Goal: Task Accomplishment & Management: Use online tool/utility

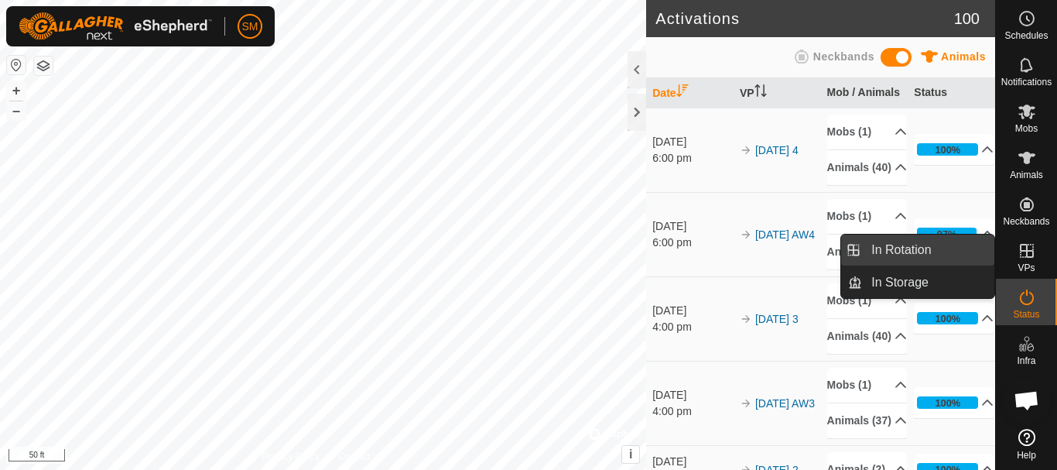
click at [911, 251] on link "In Rotation" at bounding box center [928, 250] width 132 height 31
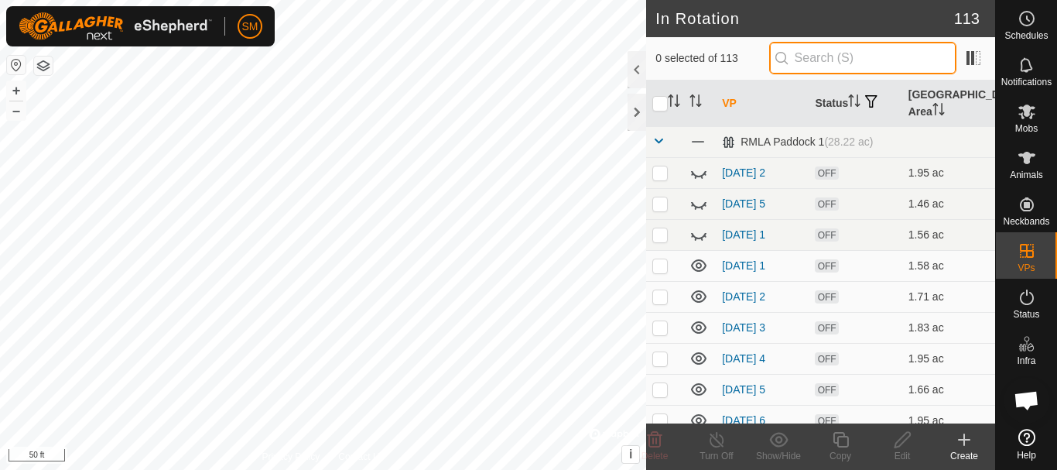
click at [859, 57] on input "text" at bounding box center [862, 58] width 187 height 33
paste input "[DATE]"
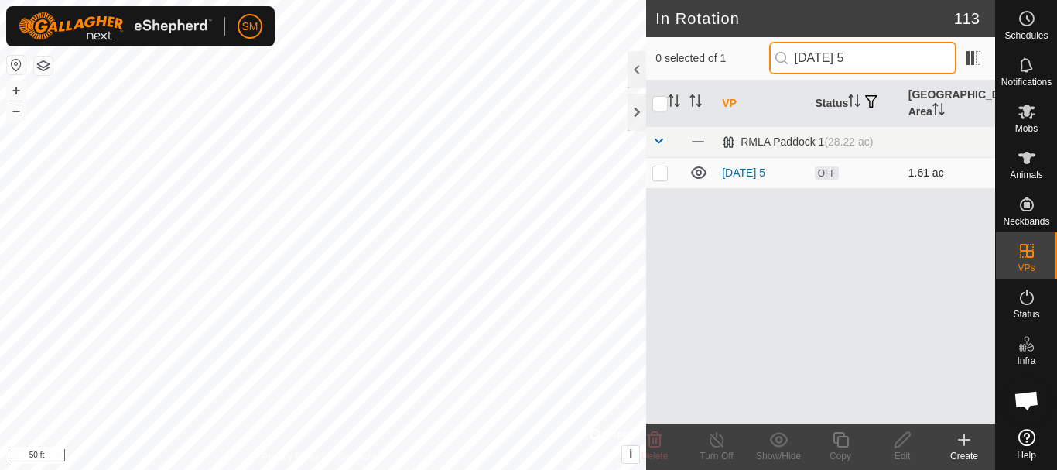
type input "[DATE] 5"
click at [662, 171] on p-checkbox at bounding box center [659, 172] width 15 height 12
checkbox input "true"
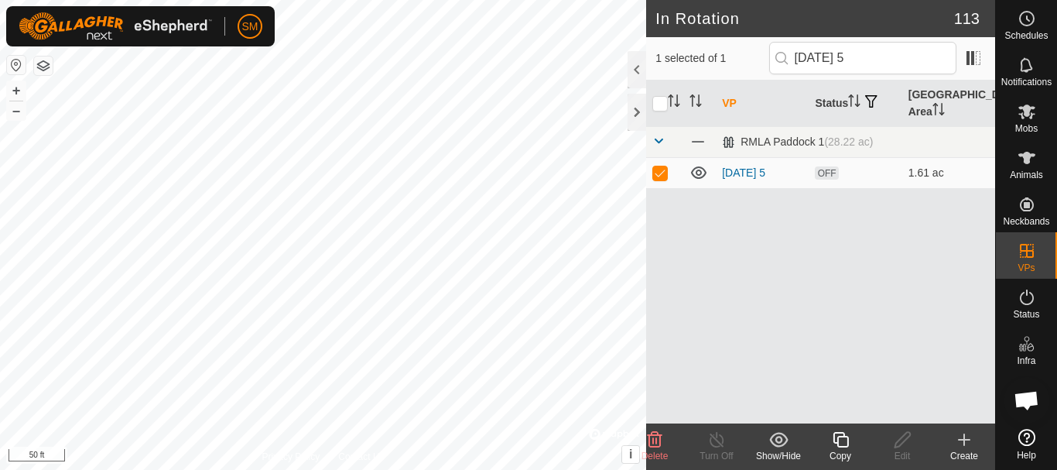
click at [846, 443] on icon at bounding box center [840, 439] width 19 height 19
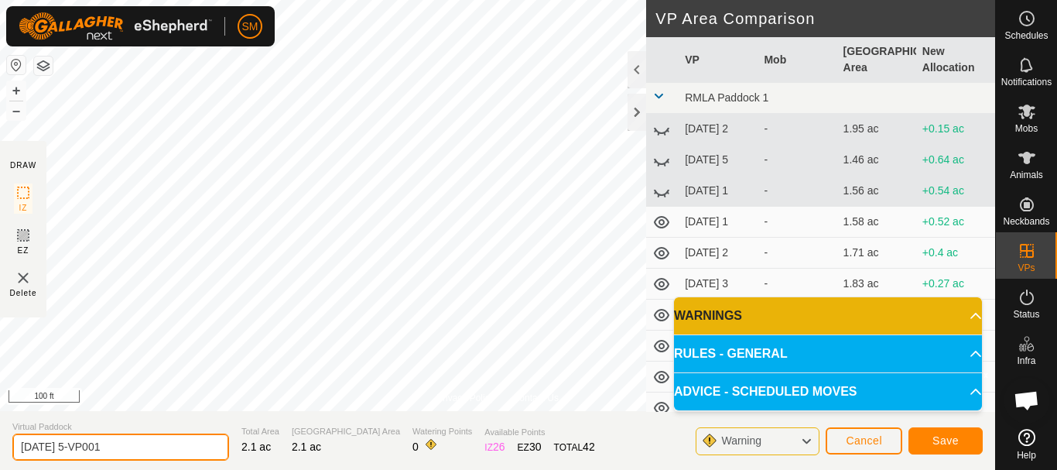
drag, startPoint x: 131, startPoint y: 443, endPoint x: 72, endPoint y: 451, distance: 59.3
click at [72, 451] on input "[DATE] 5-VP001" at bounding box center [120, 446] width 217 height 27
drag, startPoint x: 80, startPoint y: 446, endPoint x: 0, endPoint y: 447, distance: 80.5
click at [0, 447] on section "Virtual Paddock [DATE] 4 Total Area 2.1 ac Grazing Area 2.1 ac Watering Points …" at bounding box center [497, 440] width 995 height 59
click at [122, 453] on input "[DATE] 4" at bounding box center [120, 446] width 217 height 27
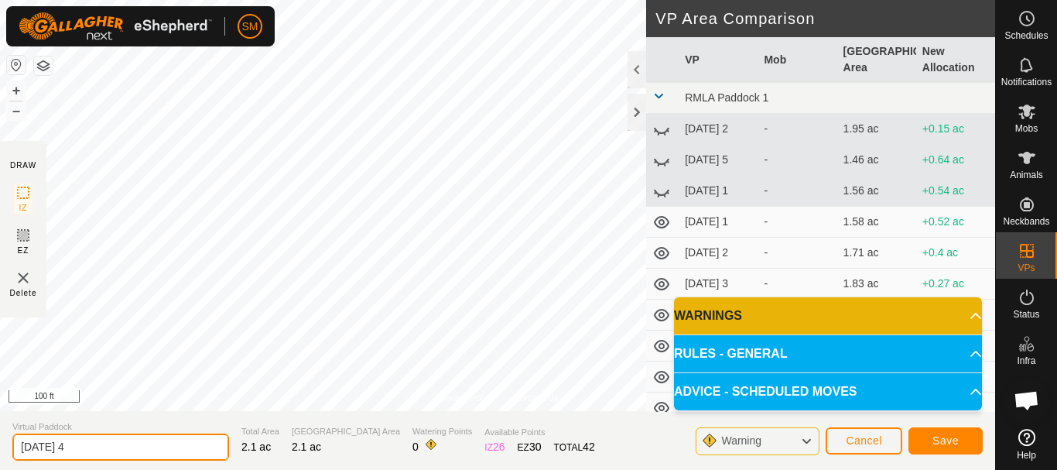
type input "[DATE] 4"
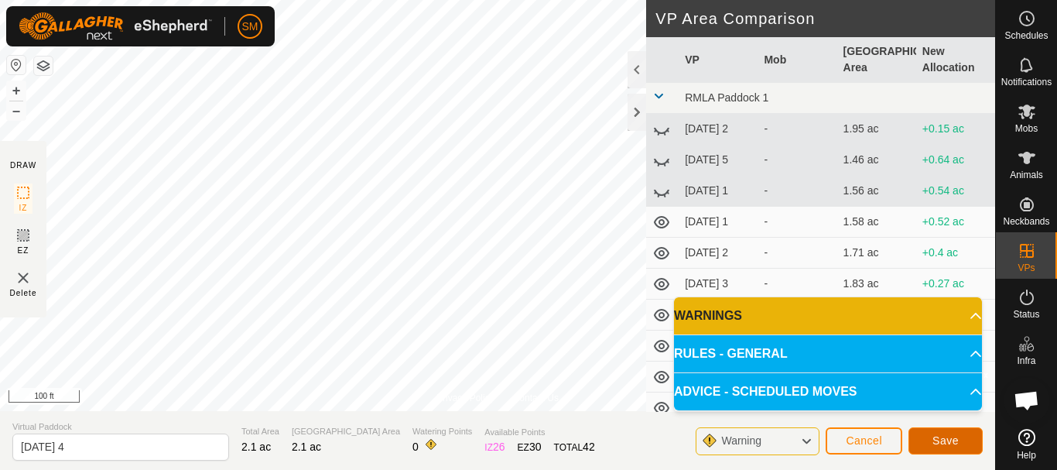
click at [947, 437] on span "Save" at bounding box center [946, 440] width 26 height 12
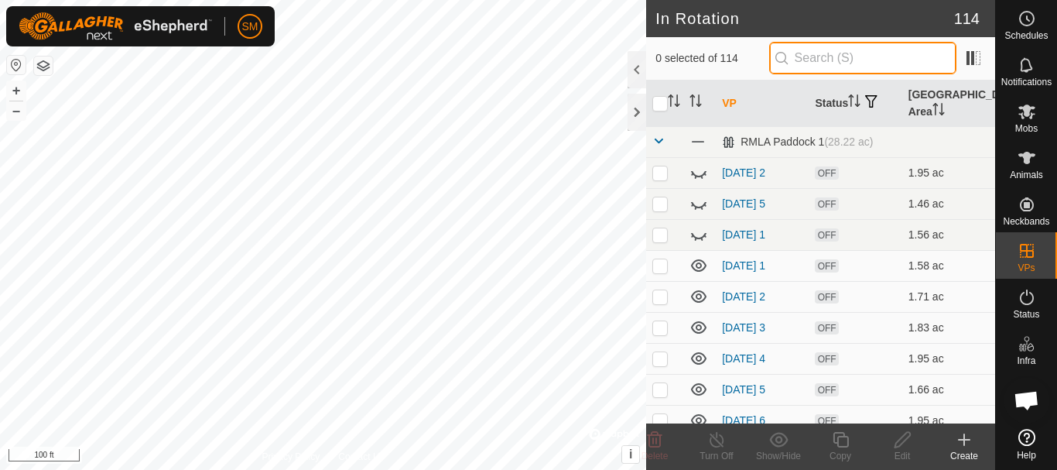
click at [851, 67] on input "text" at bounding box center [862, 58] width 187 height 33
paste input "[DATE]"
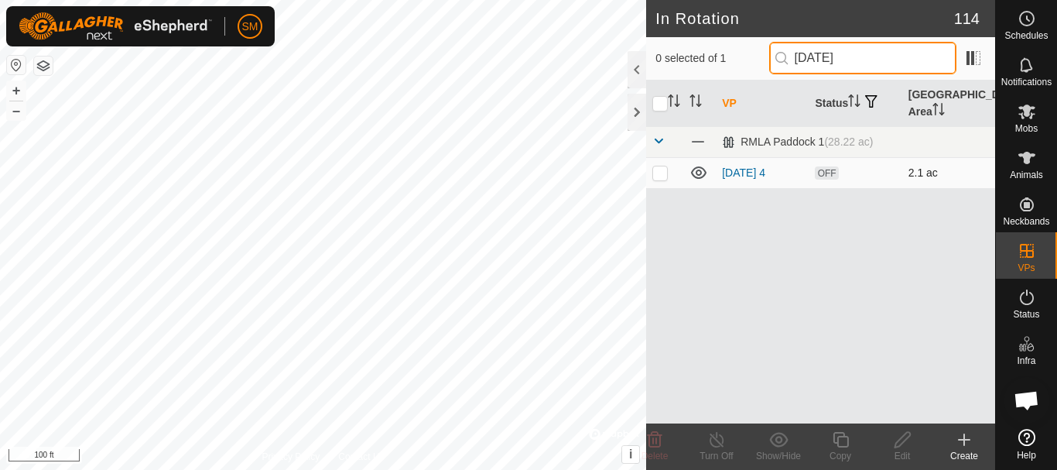
type input "[DATE]"
click at [652, 177] on td at bounding box center [664, 172] width 37 height 31
checkbox input "true"
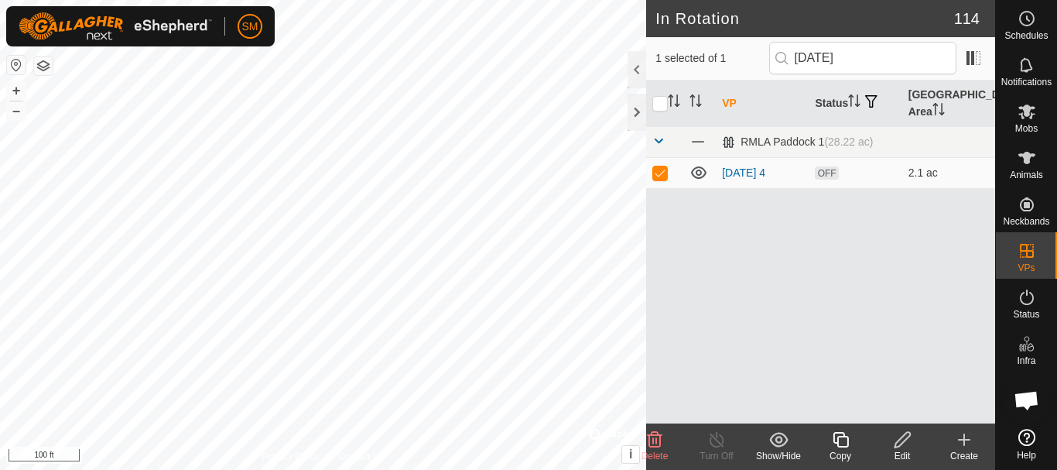
click at [836, 437] on icon at bounding box center [840, 439] width 19 height 19
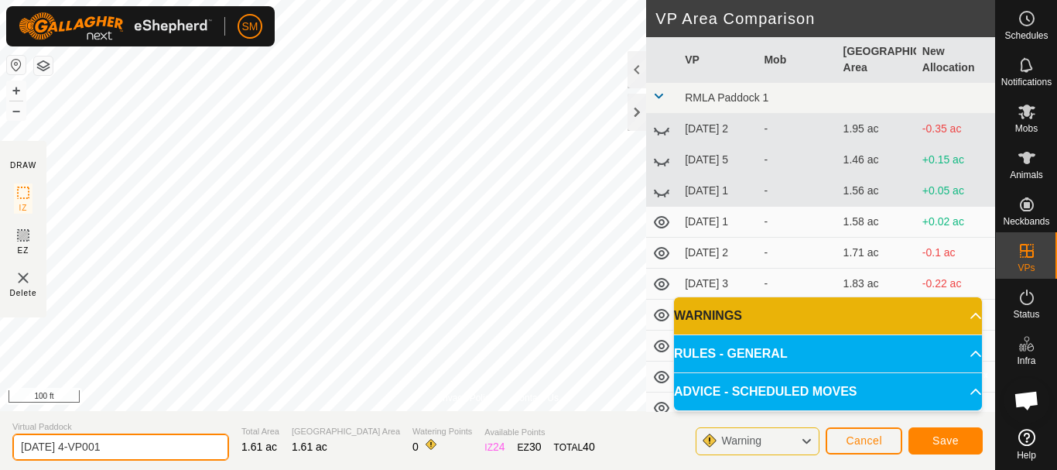
drag, startPoint x: 83, startPoint y: 444, endPoint x: 175, endPoint y: 447, distance: 92.2
click at [175, 447] on input "[DATE] 4-VP001" at bounding box center [120, 446] width 217 height 27
type input "[DATE] 5"
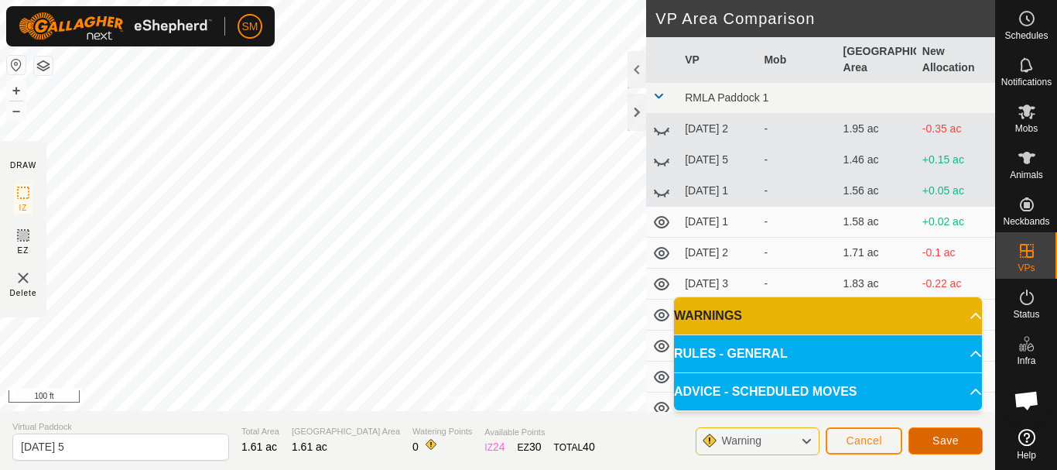
click at [947, 438] on span "Save" at bounding box center [946, 440] width 26 height 12
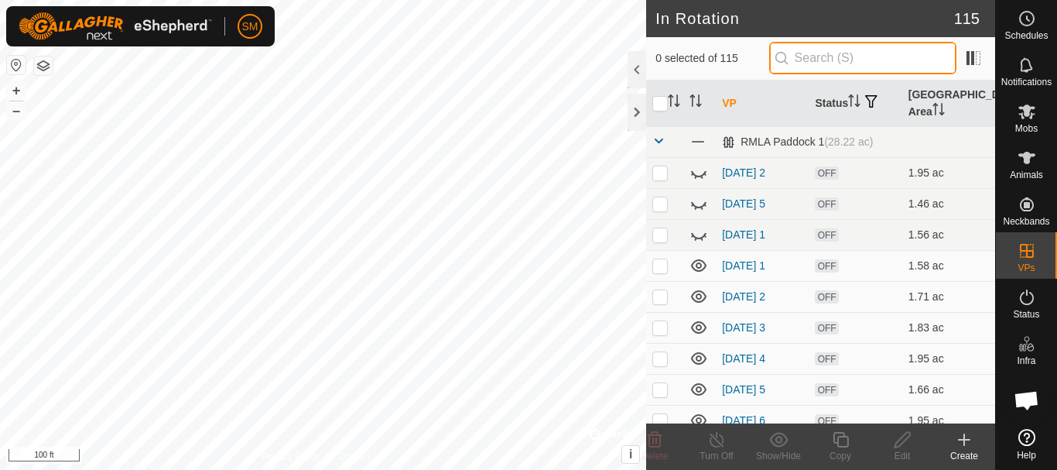
click at [856, 54] on input "text" at bounding box center [862, 58] width 187 height 33
paste input "[DATE]"
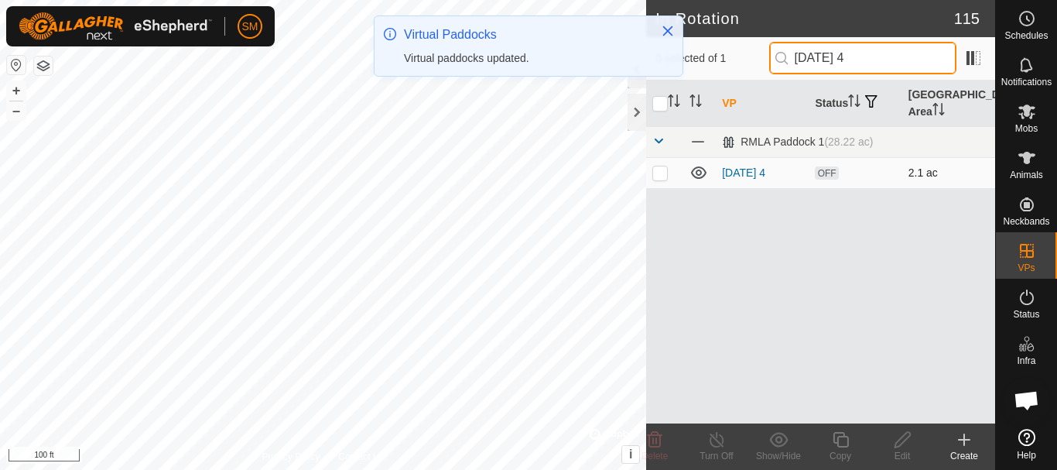
type input "[DATE] 4"
click at [664, 175] on p-checkbox at bounding box center [659, 172] width 15 height 12
checkbox input "true"
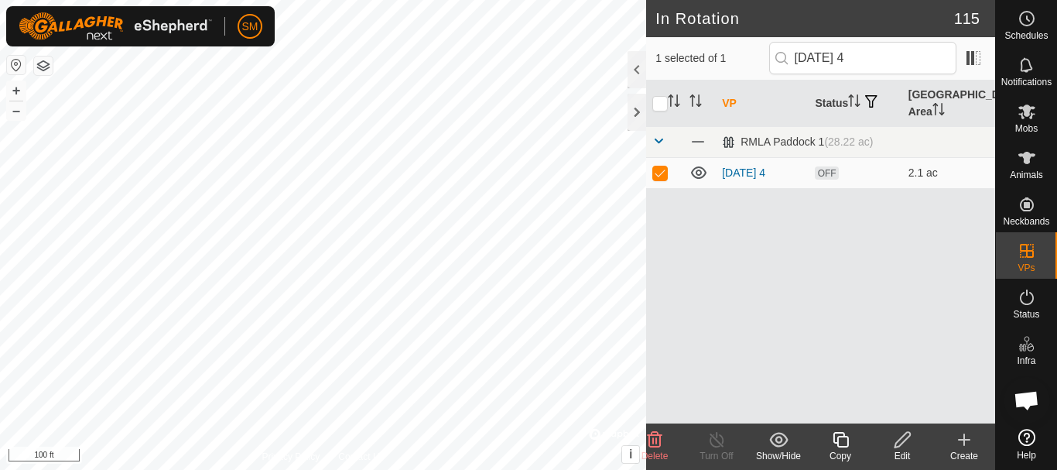
click at [845, 437] on icon at bounding box center [840, 439] width 15 height 15
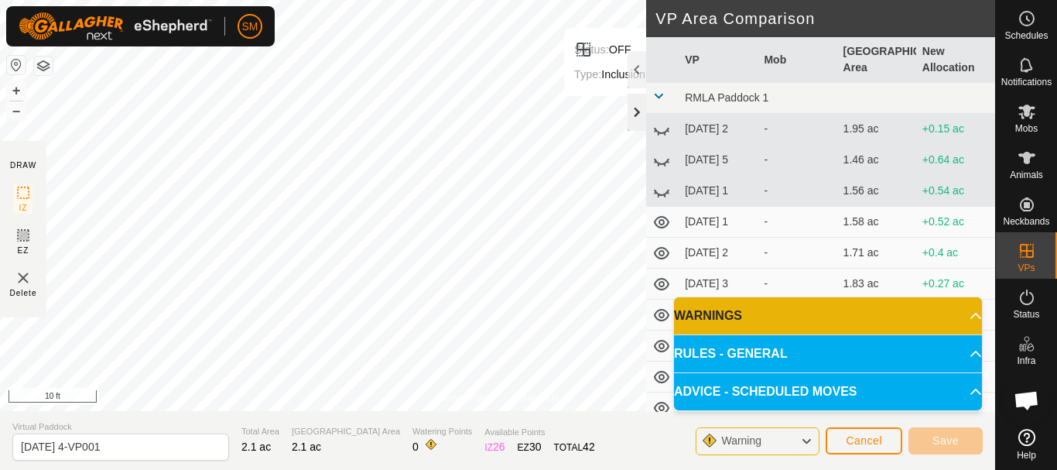
click at [642, 118] on div at bounding box center [637, 112] width 19 height 37
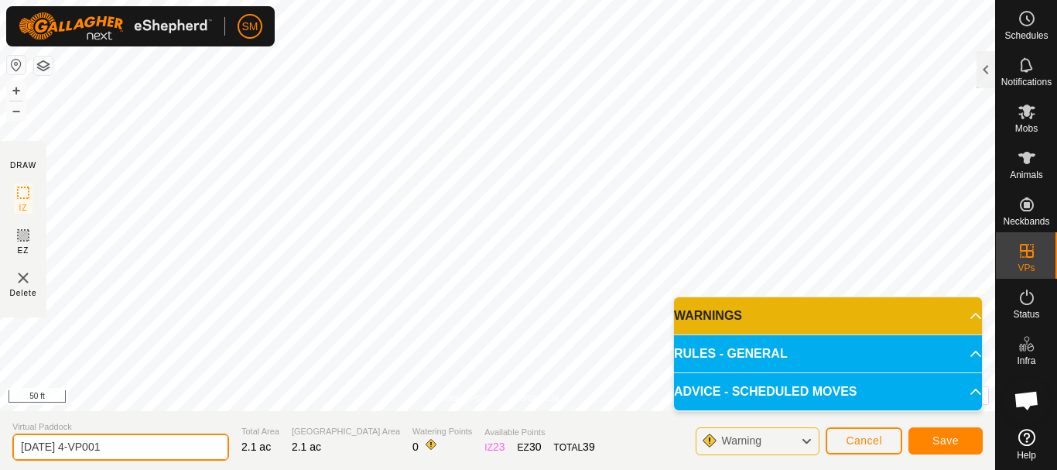
drag, startPoint x: 80, startPoint y: 449, endPoint x: 141, endPoint y: 443, distance: 61.4
click at [141, 443] on input "[DATE] 4-VP001" at bounding box center [120, 446] width 217 height 27
type input "[DATE] 6"
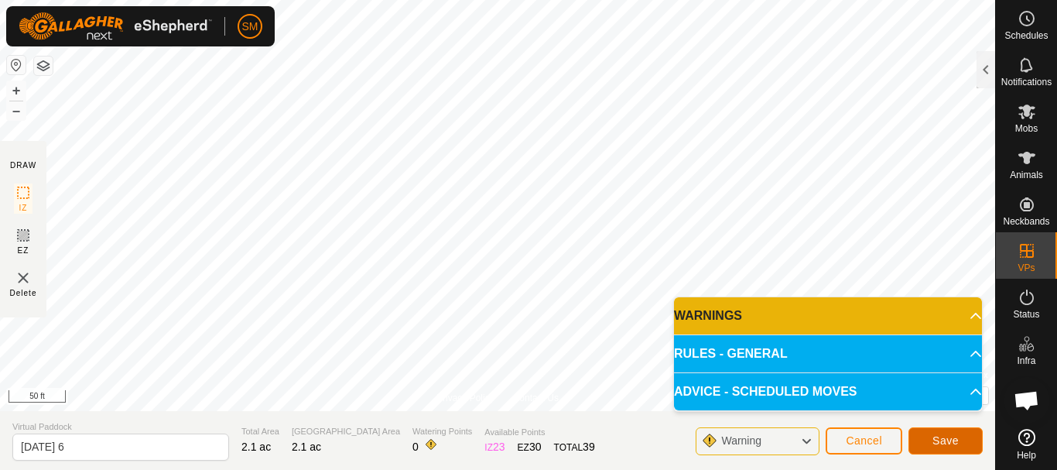
click at [953, 440] on span "Save" at bounding box center [946, 440] width 26 height 12
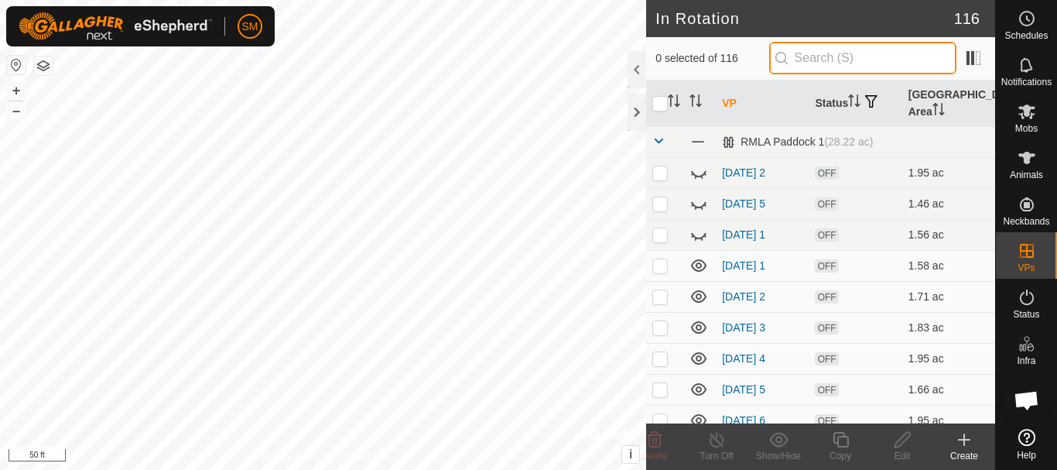
click at [809, 55] on input "text" at bounding box center [862, 58] width 187 height 33
paste input "[DATE]"
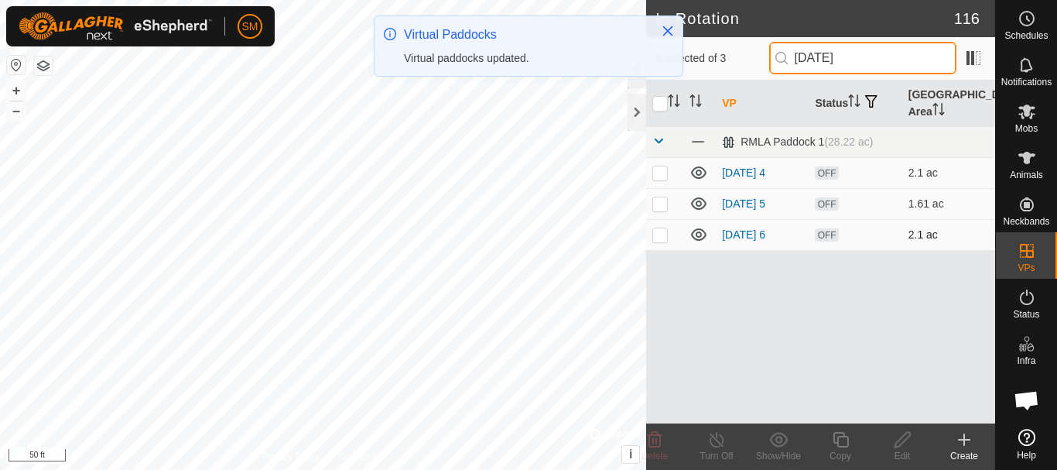
type input "[DATE]"
click at [653, 235] on p-checkbox at bounding box center [659, 234] width 15 height 12
checkbox input "true"
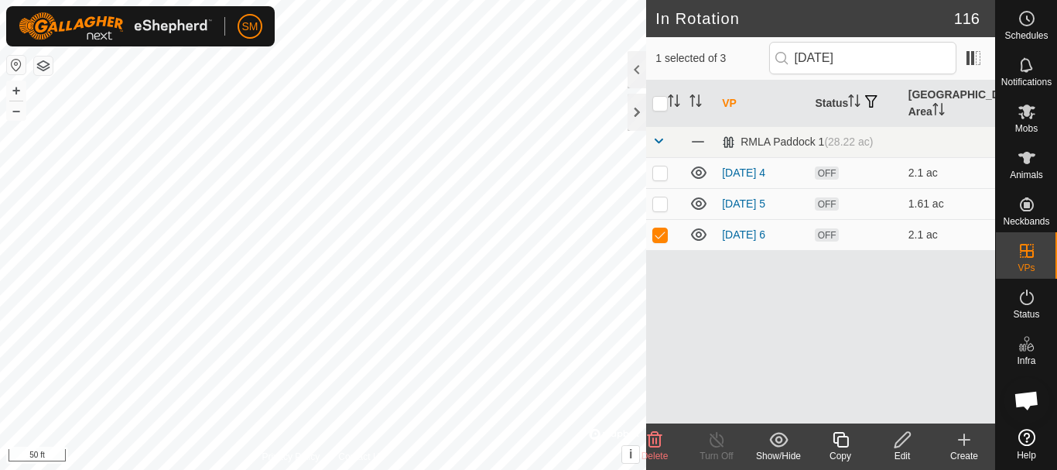
click at [842, 451] on div "Copy" at bounding box center [841, 456] width 62 height 14
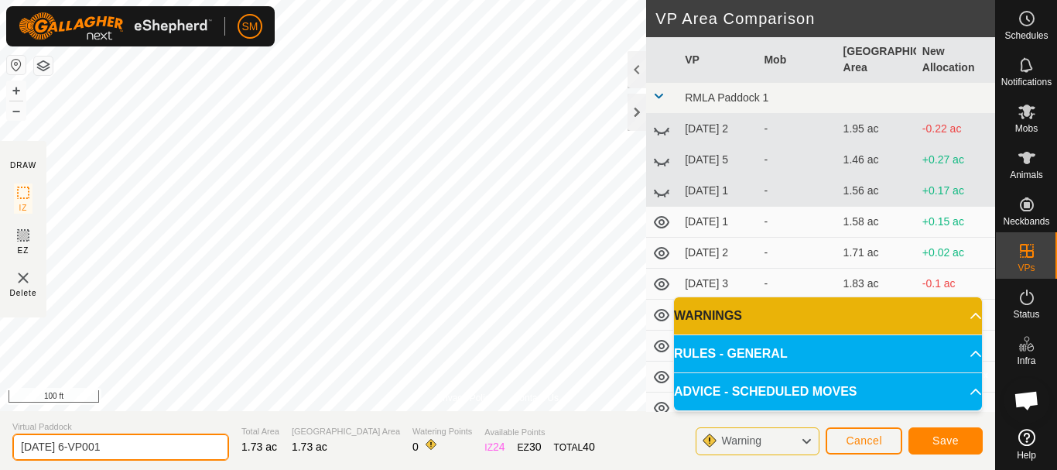
click at [90, 446] on input "[DATE] 6-VP001" at bounding box center [120, 446] width 217 height 27
paste input "text"
type input "[DATE] 1"
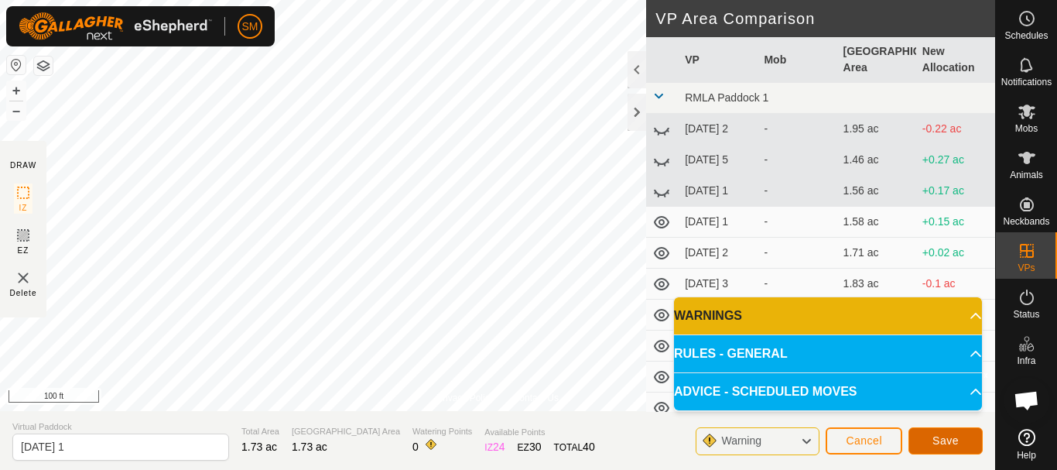
click at [952, 437] on span "Save" at bounding box center [946, 440] width 26 height 12
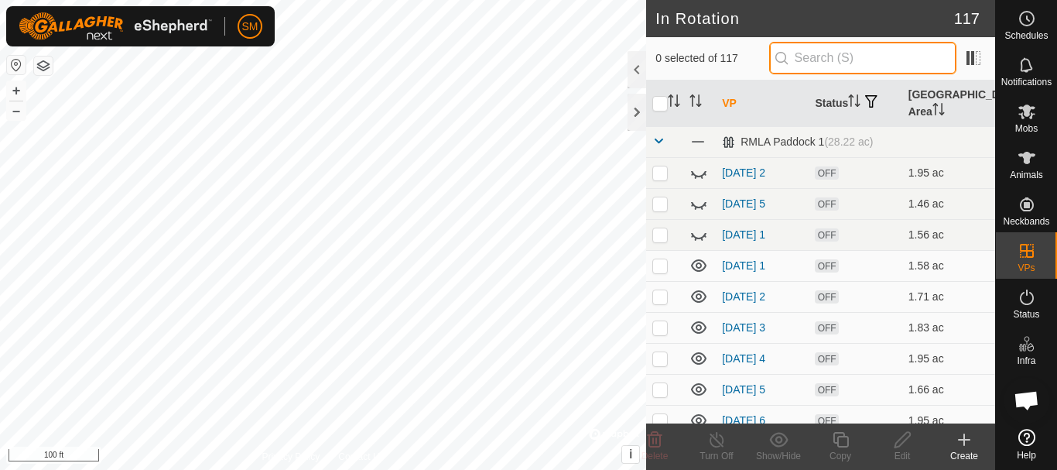
click at [866, 64] on input "text" at bounding box center [862, 58] width 187 height 33
paste input "[DATE]"
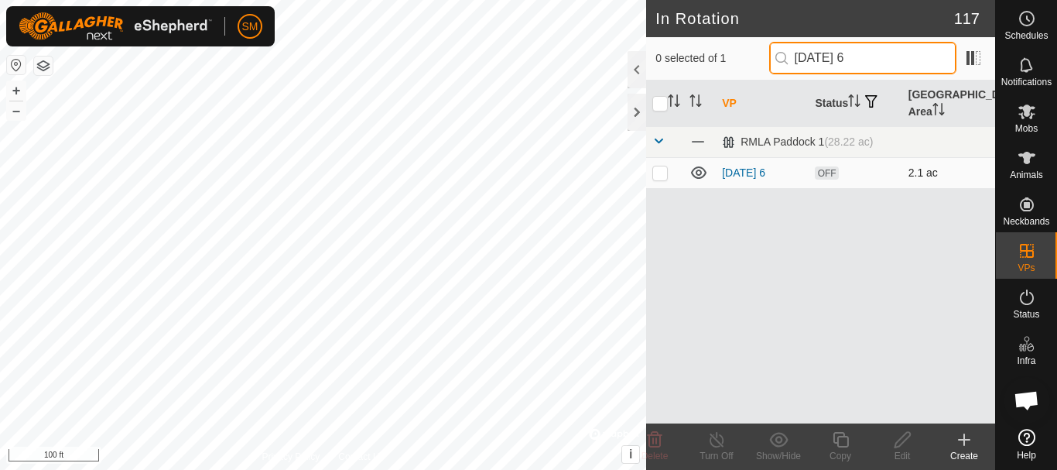
type input "[DATE] 6"
click at [661, 177] on p-checkbox at bounding box center [659, 172] width 15 height 12
checkbox input "true"
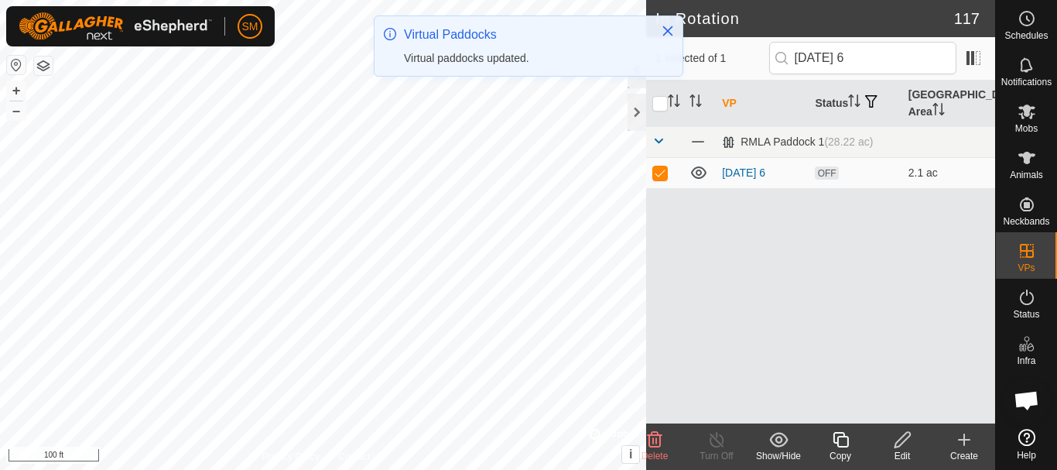
click at [844, 444] on icon at bounding box center [840, 439] width 19 height 19
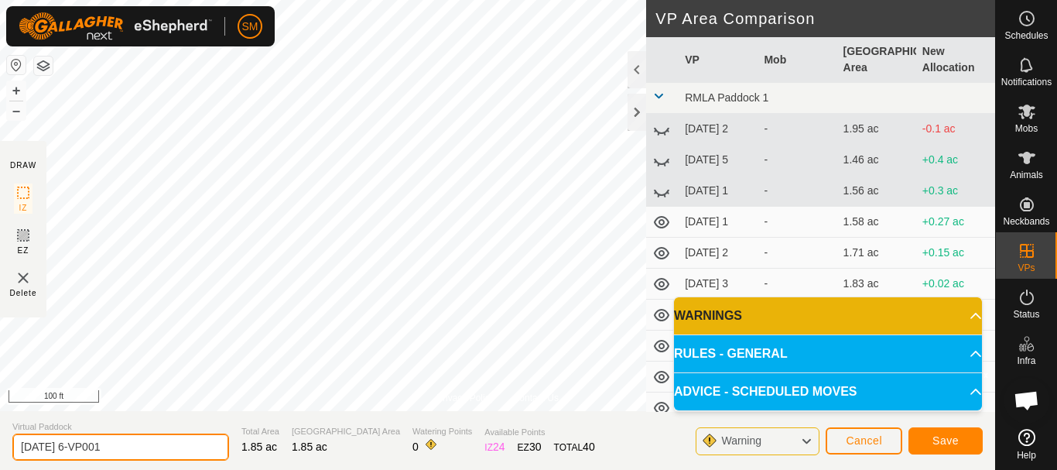
click at [148, 434] on input "[DATE] 6-VP001" at bounding box center [120, 446] width 217 height 27
paste input "text"
type input "[DATE] 2"
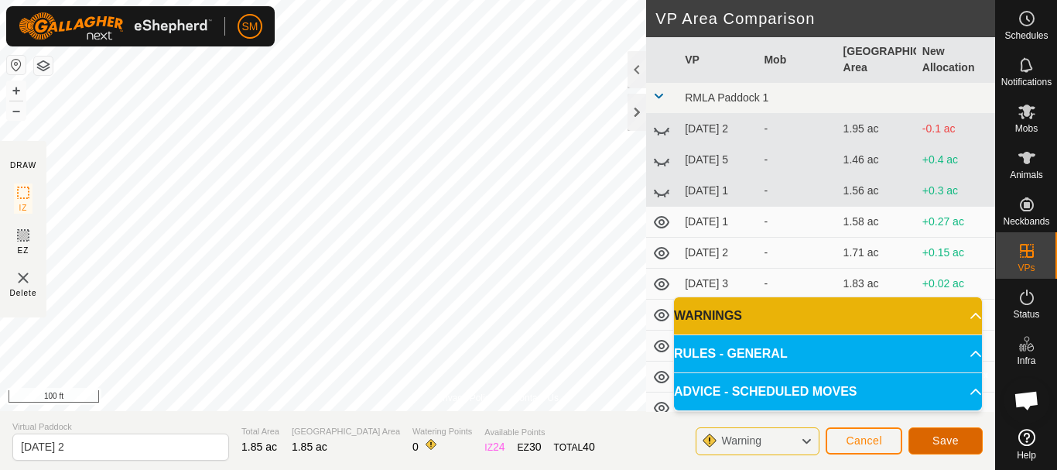
click at [957, 440] on span "Save" at bounding box center [946, 440] width 26 height 12
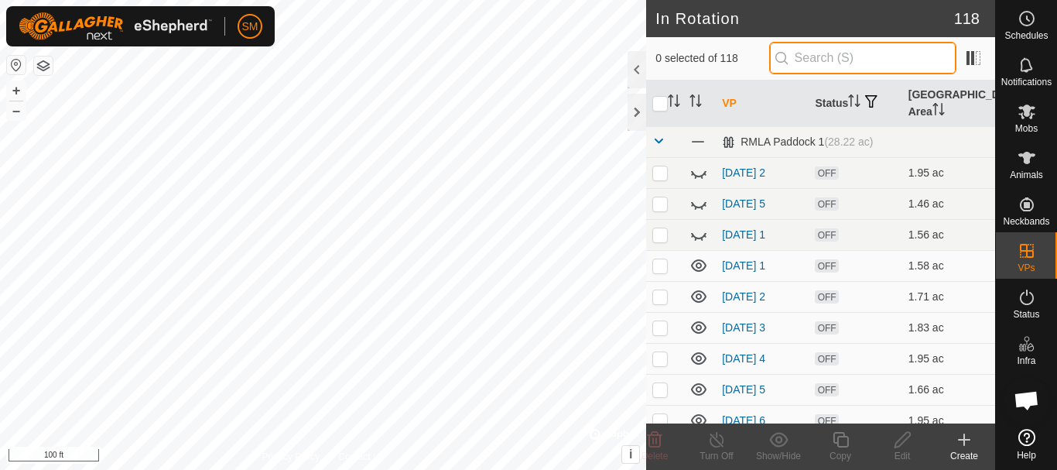
click at [844, 60] on input "text" at bounding box center [862, 58] width 187 height 33
paste input "[DATE]"
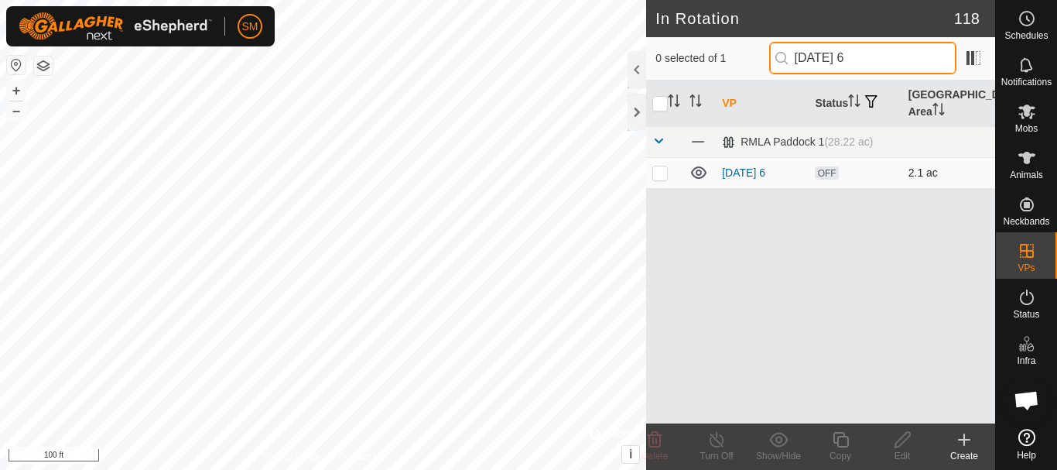
type input "[DATE] 6"
click at [659, 177] on p-checkbox at bounding box center [659, 172] width 15 height 12
checkbox input "true"
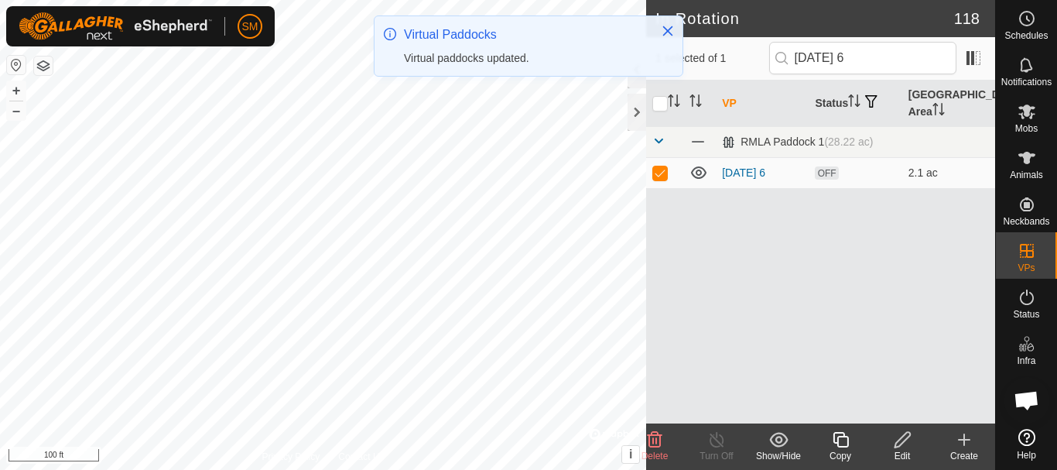
click at [843, 445] on icon at bounding box center [840, 439] width 19 height 19
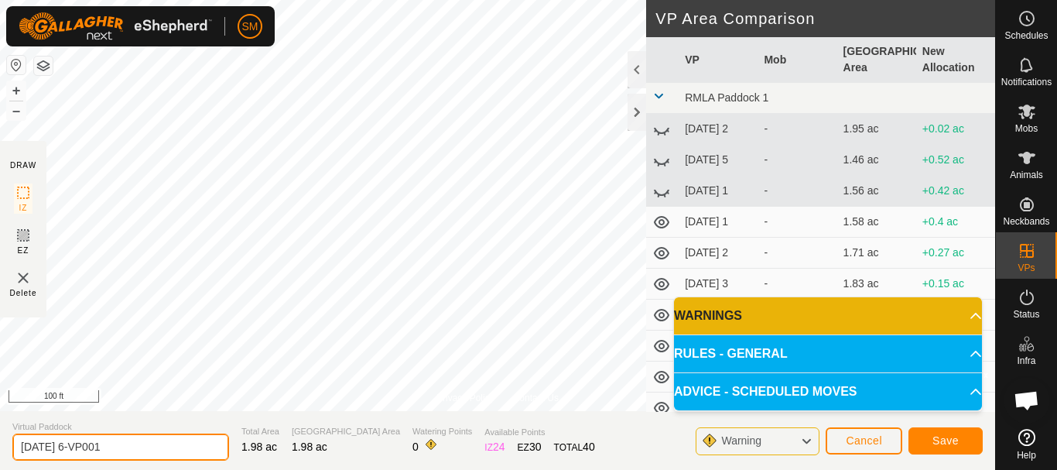
click at [196, 442] on input "[DATE] 6-VP001" at bounding box center [120, 446] width 217 height 27
paste input "text"
type input "[DATE] 3"
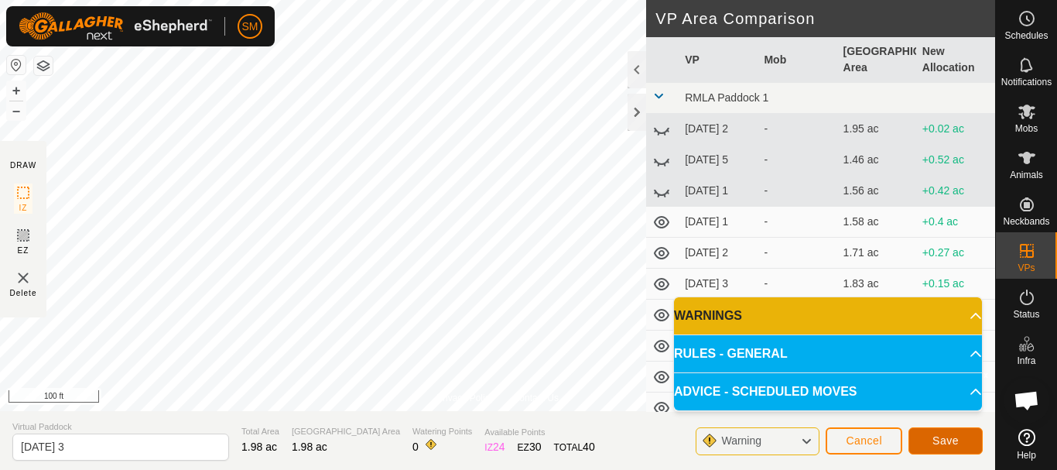
click at [943, 438] on span "Save" at bounding box center [946, 440] width 26 height 12
